Goal: Task Accomplishment & Management: Manage account settings

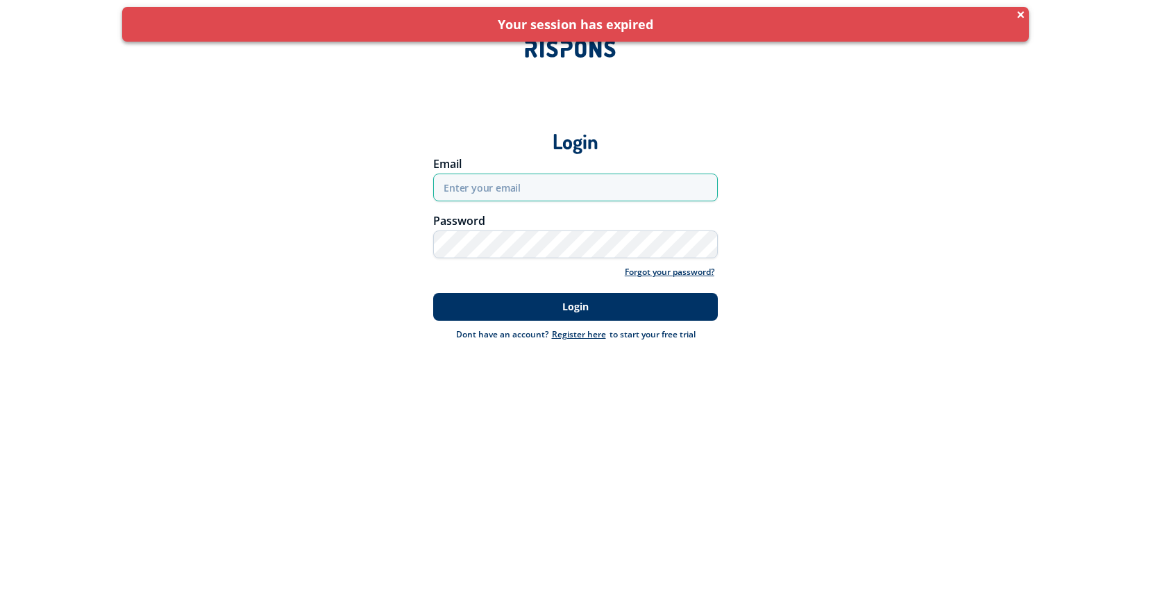
click at [600, 180] on input "email" at bounding box center [575, 188] width 285 height 28
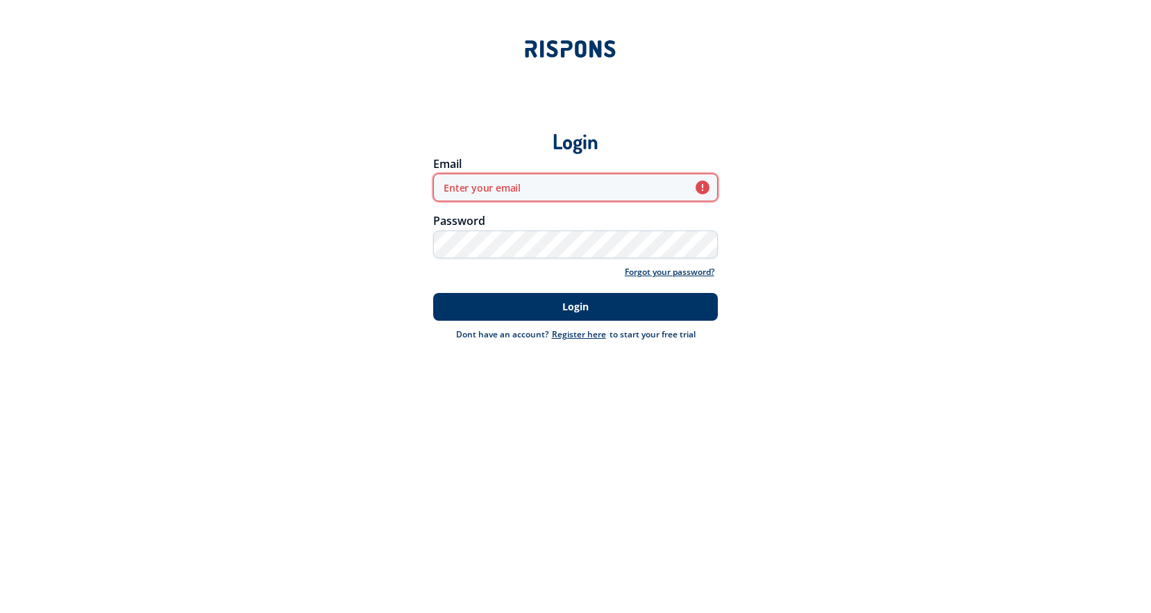
type input "[EMAIL_ADDRESS][DOMAIN_NAME]"
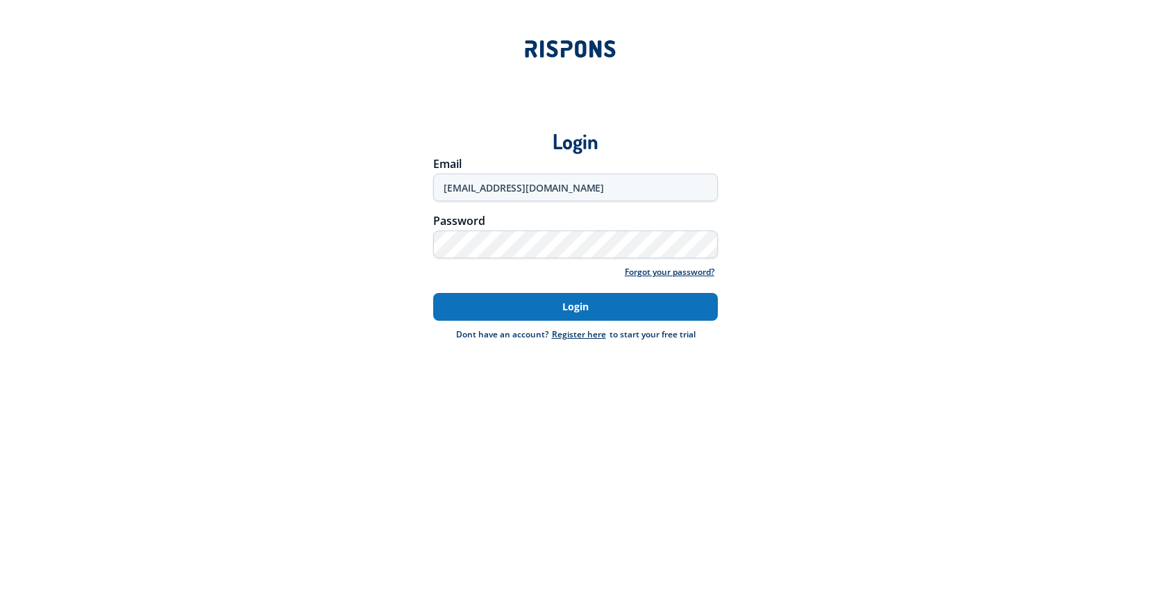
click at [551, 302] on button "Login" at bounding box center [575, 307] width 285 height 28
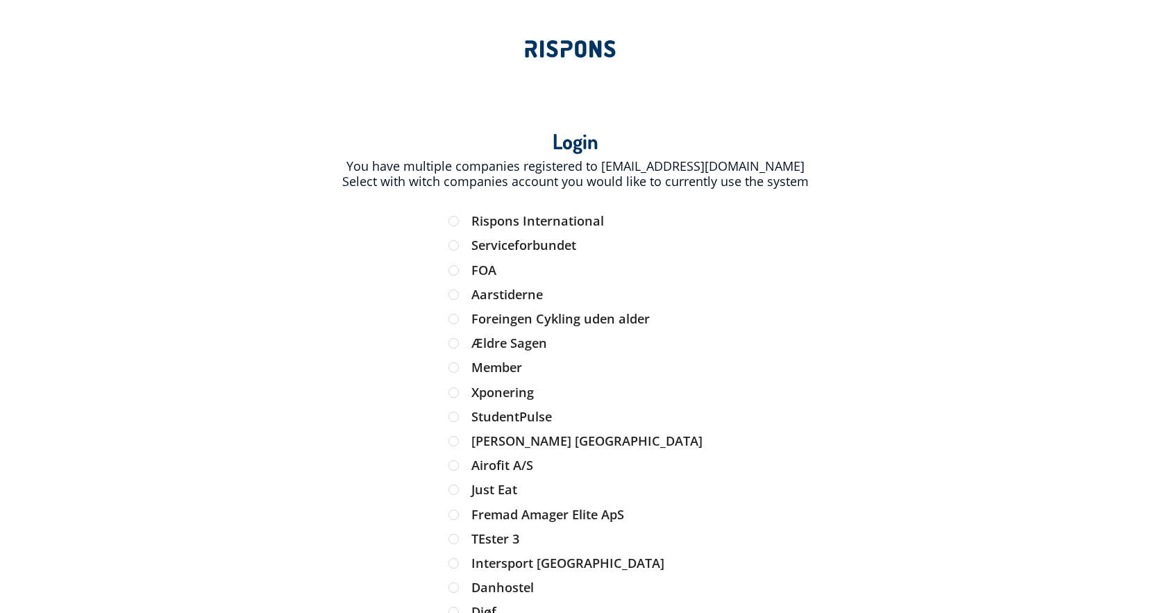
click at [596, 230] on div "Rispons International" at bounding box center [575, 227] width 255 height 24
click at [460, 224] on input "Rispons International" at bounding box center [454, 221] width 12 height 12
radio input "true"
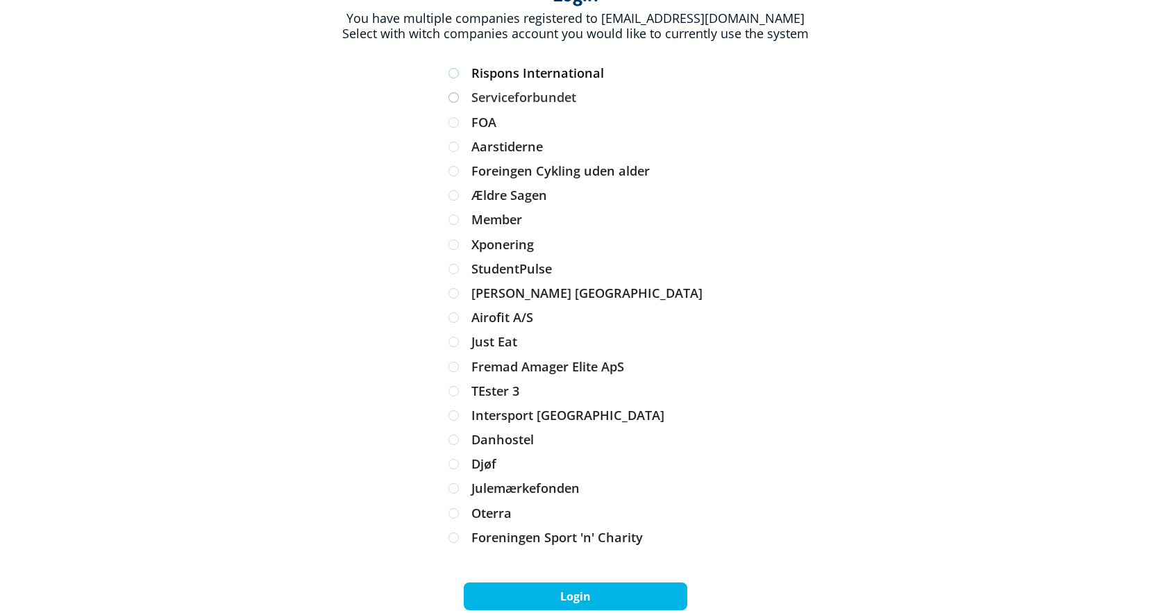
scroll to position [177, 0]
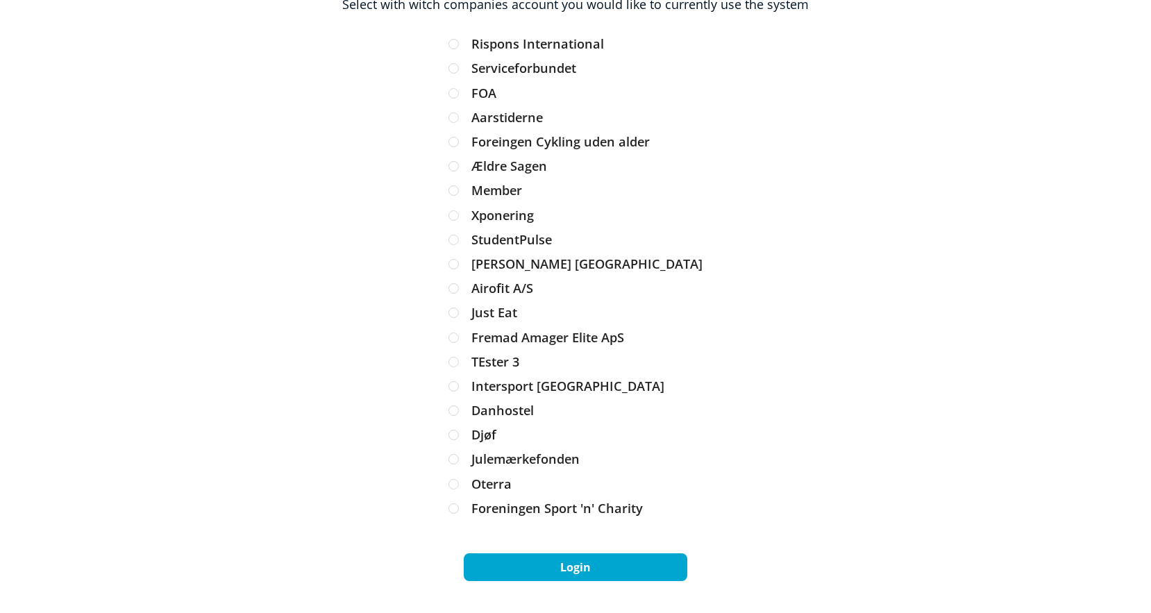
click at [564, 564] on button "Login" at bounding box center [576, 567] width 224 height 28
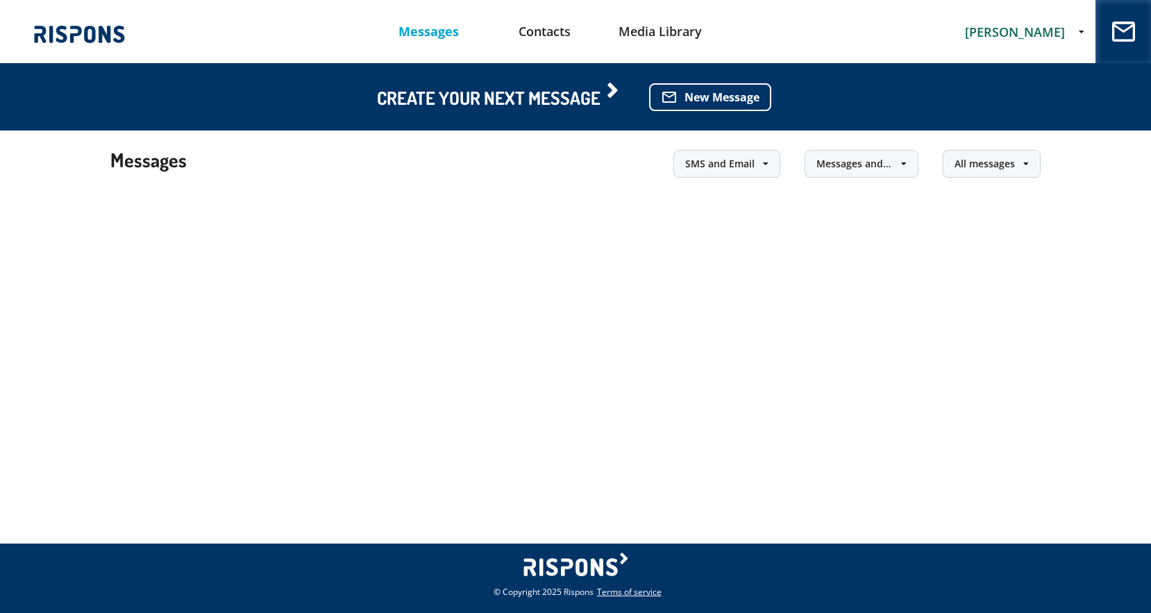
scroll to position [0, 0]
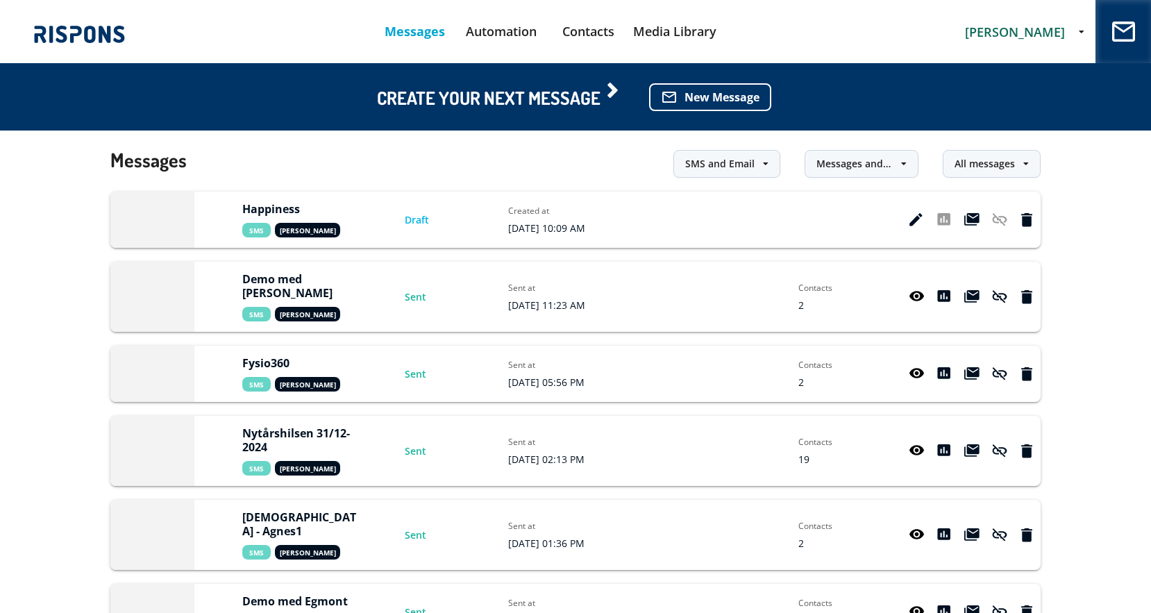
click at [1022, 20] on div "[PERSON_NAME] Account Plans Domain Billing Users Payments Logout" at bounding box center [1025, 31] width 142 height 23
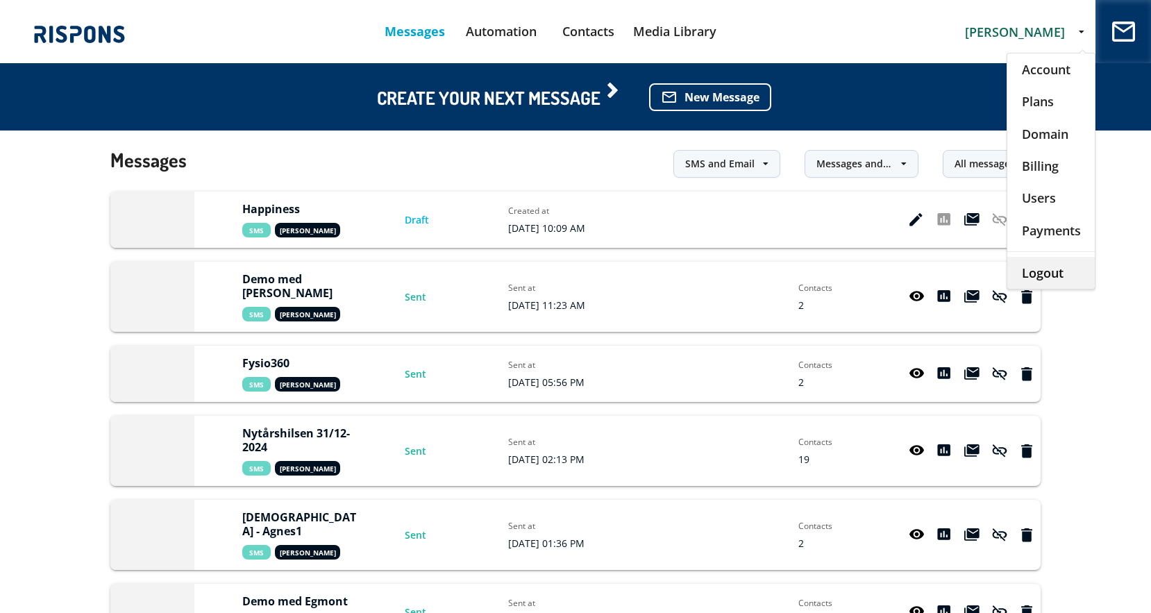
click at [1037, 266] on div "Logout" at bounding box center [1050, 273] width 87 height 32
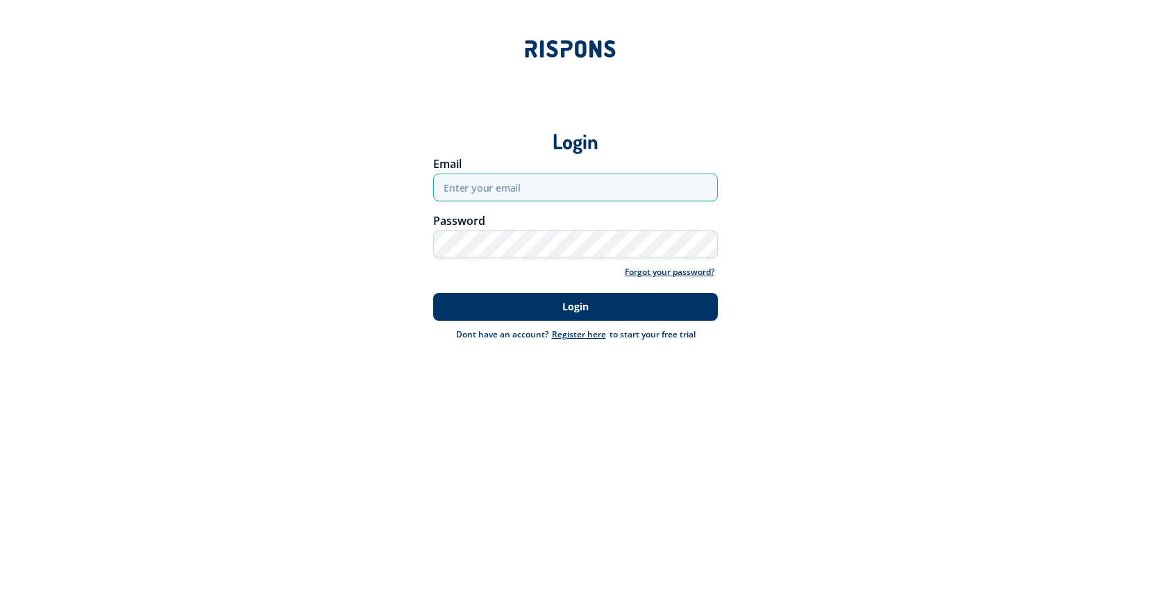
click at [560, 185] on input "email" at bounding box center [575, 188] width 285 height 28
click at [470, 195] on input "email" at bounding box center [575, 188] width 285 height 28
type input "[EMAIL_ADDRESS][DOMAIN_NAME]"
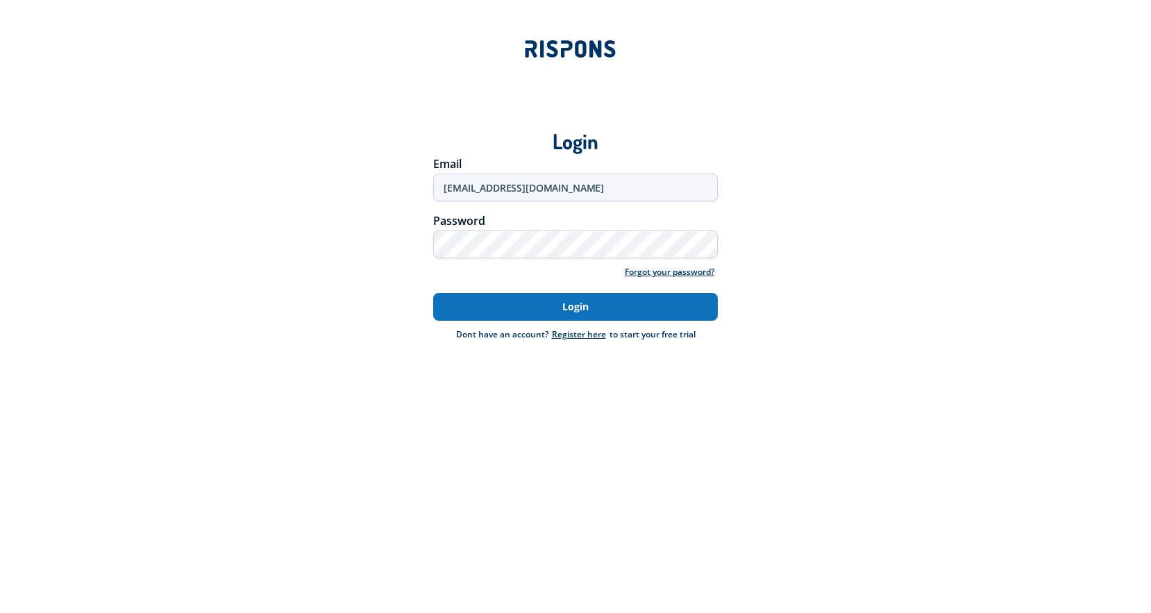
click at [553, 305] on button "Login" at bounding box center [575, 307] width 285 height 28
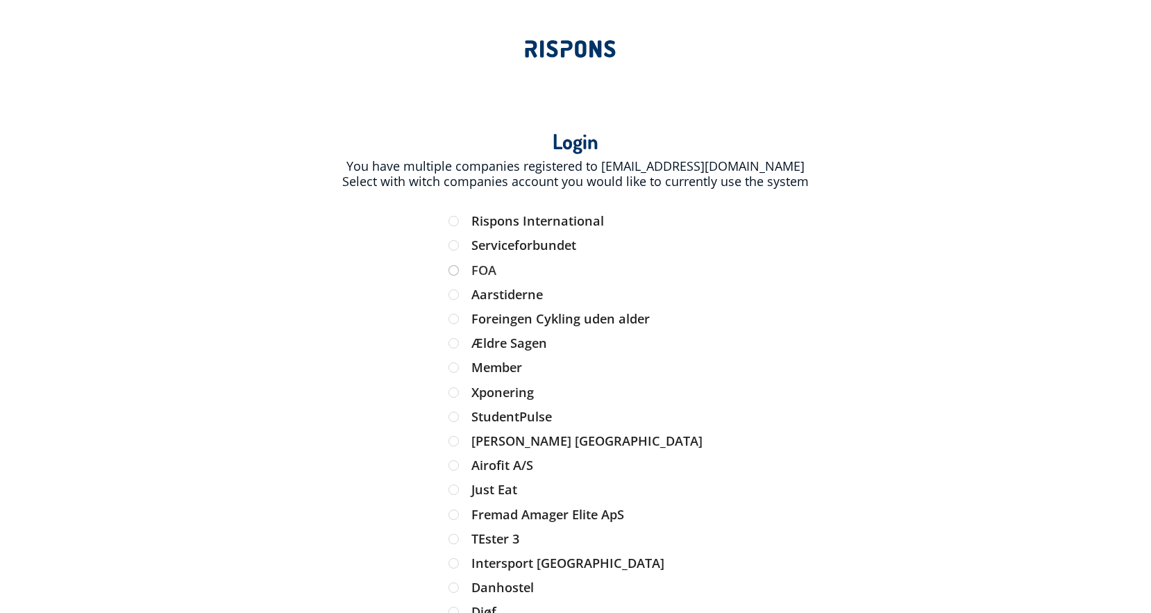
click at [503, 270] on label "FOA" at bounding box center [575, 270] width 255 height 12
click at [460, 270] on input "FOA" at bounding box center [454, 270] width 12 height 12
radio input "true"
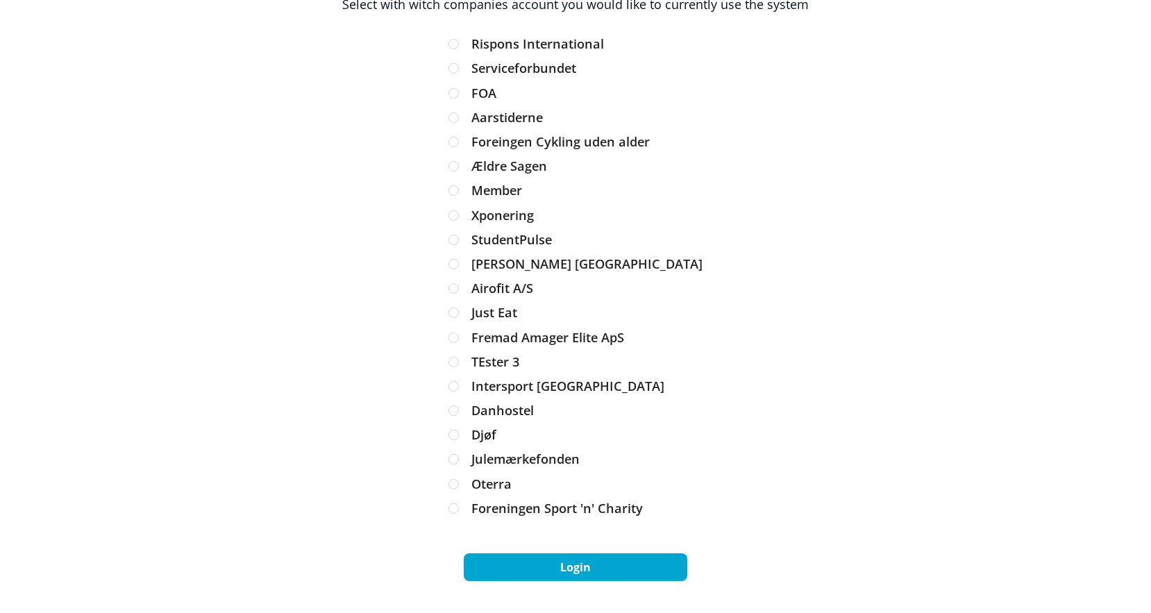
click at [556, 561] on button "Login" at bounding box center [576, 567] width 224 height 28
